Goal: Transaction & Acquisition: Purchase product/service

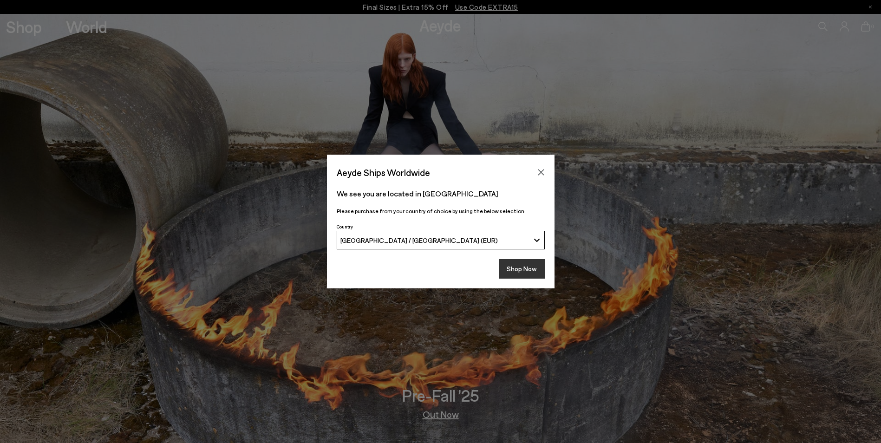
click at [533, 262] on button "Shop Now" at bounding box center [522, 268] width 46 height 19
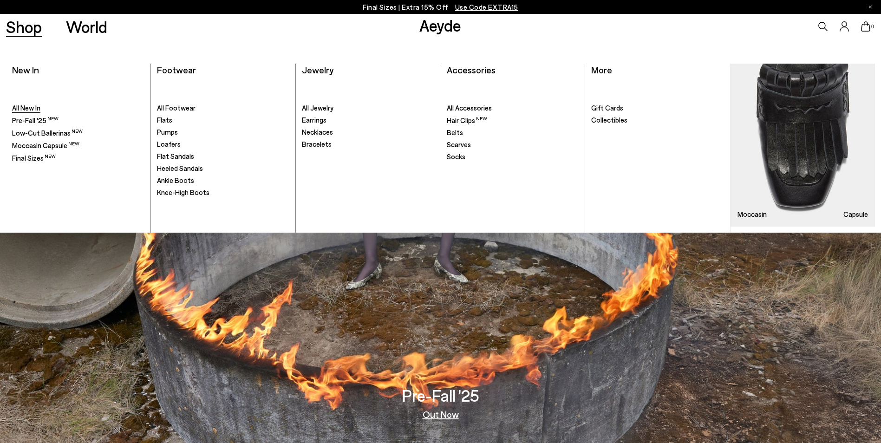
click at [42, 110] on link "All New In" at bounding box center [78, 108] width 132 height 9
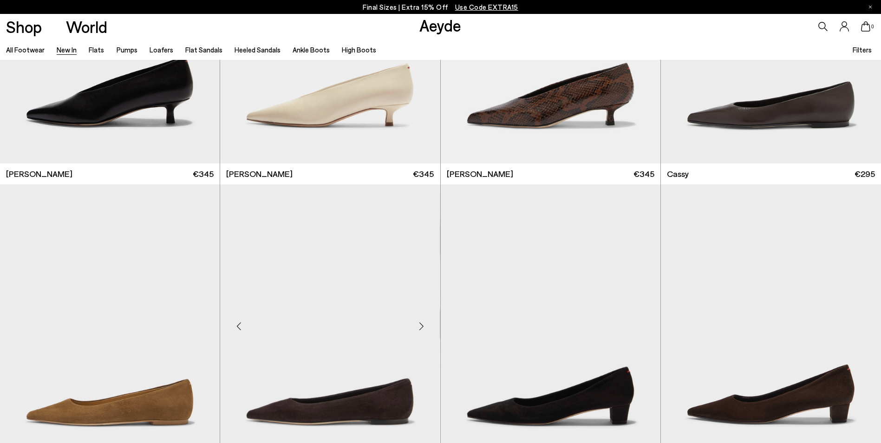
scroll to position [4642, 0]
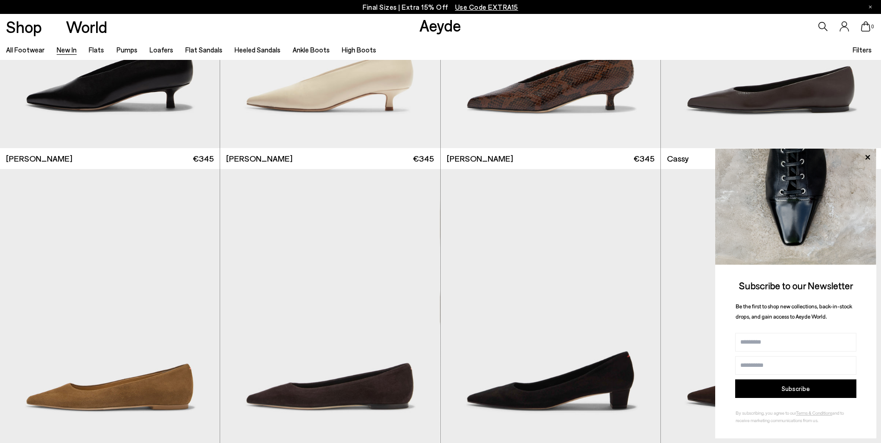
click at [820, 28] on icon at bounding box center [822, 26] width 9 height 9
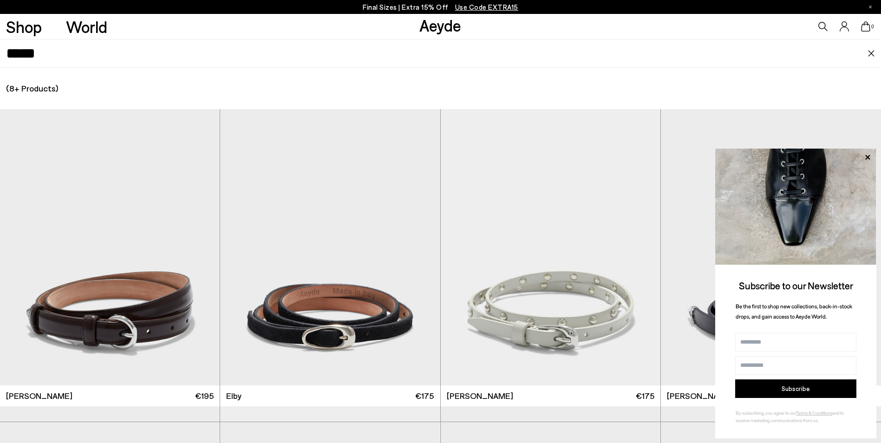
type input "*****"
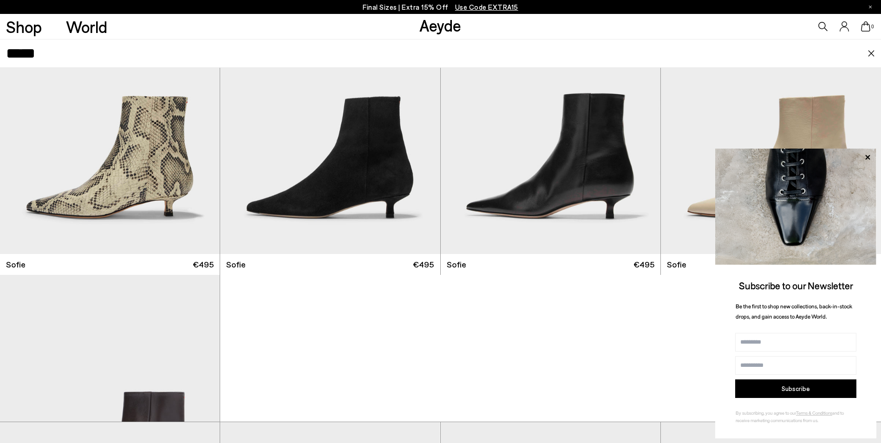
scroll to position [139, 0]
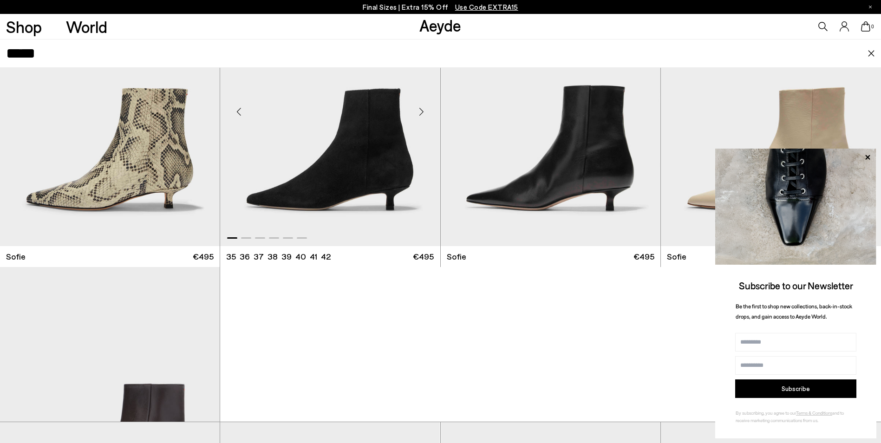
click at [332, 160] on img "1 / 6" at bounding box center [330, 108] width 220 height 276
